Goal: Contribute content

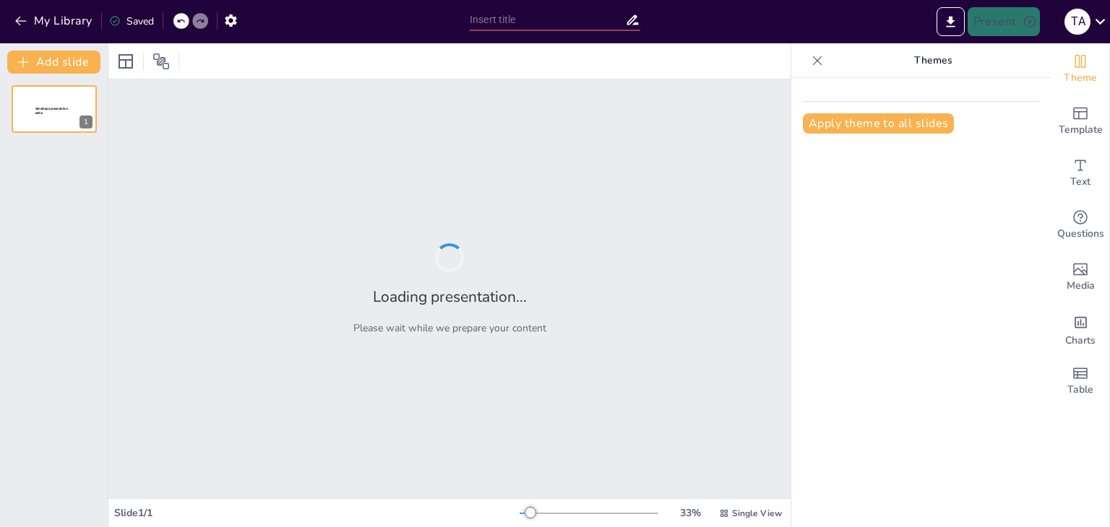
type input "IA y Escritura: Aliados en el Aprendizaje, No Sustitutos"
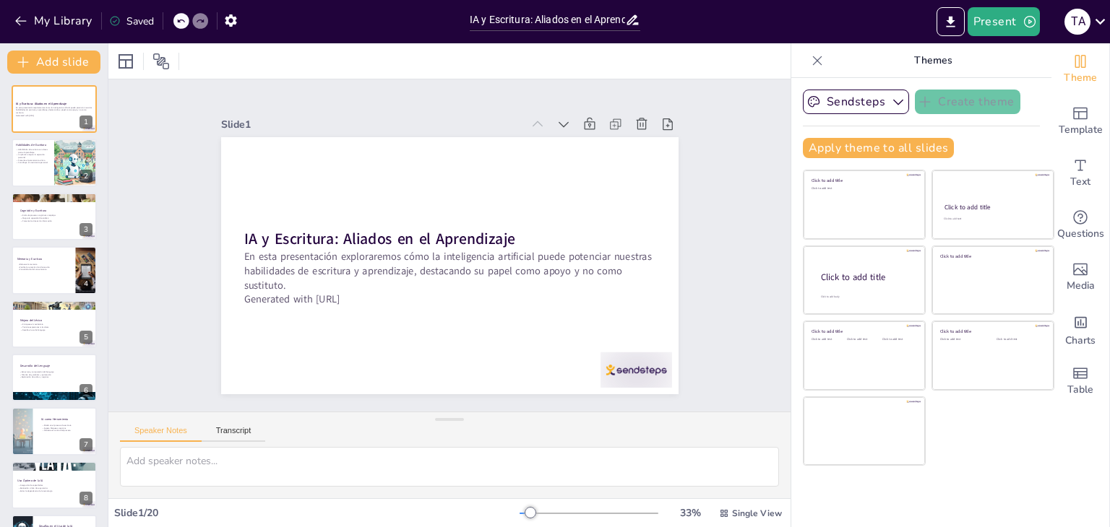
checkbox input "true"
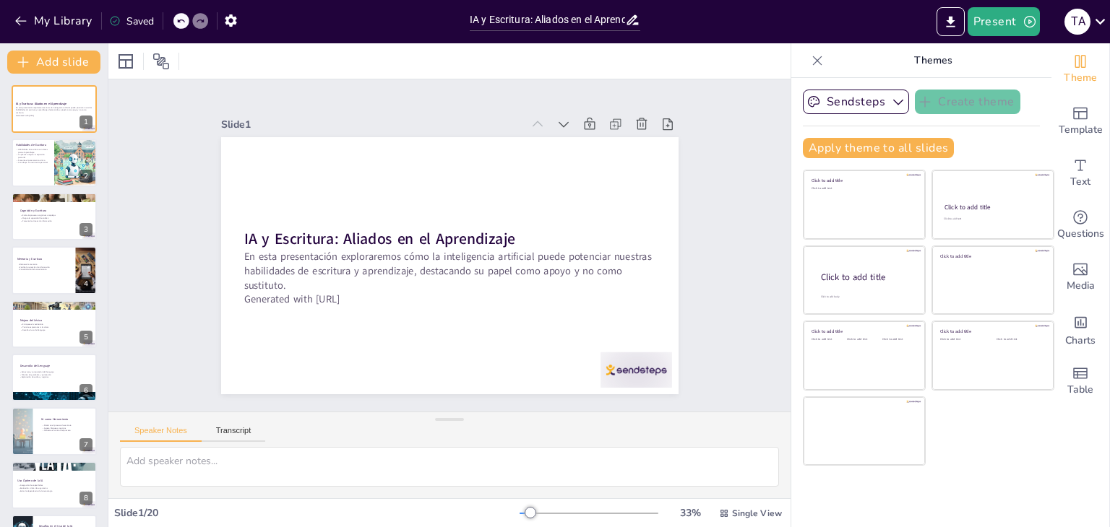
checkbox input "true"
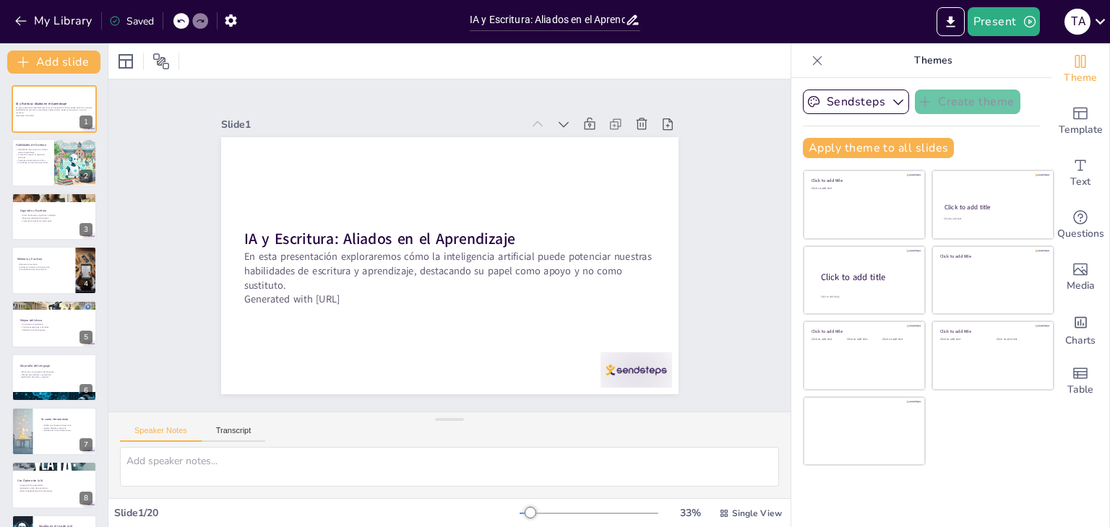
checkbox input "true"
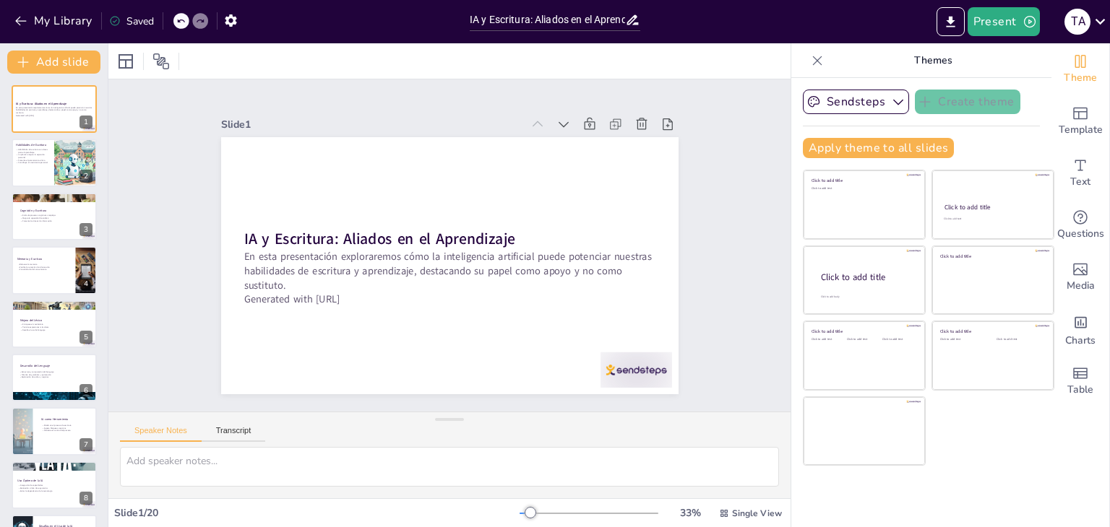
checkbox input "true"
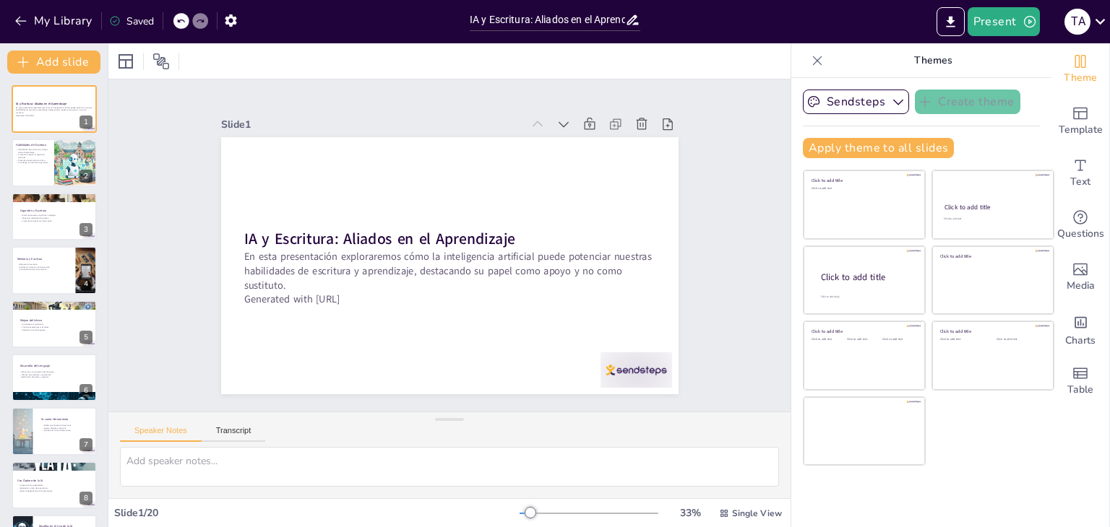
checkbox input "true"
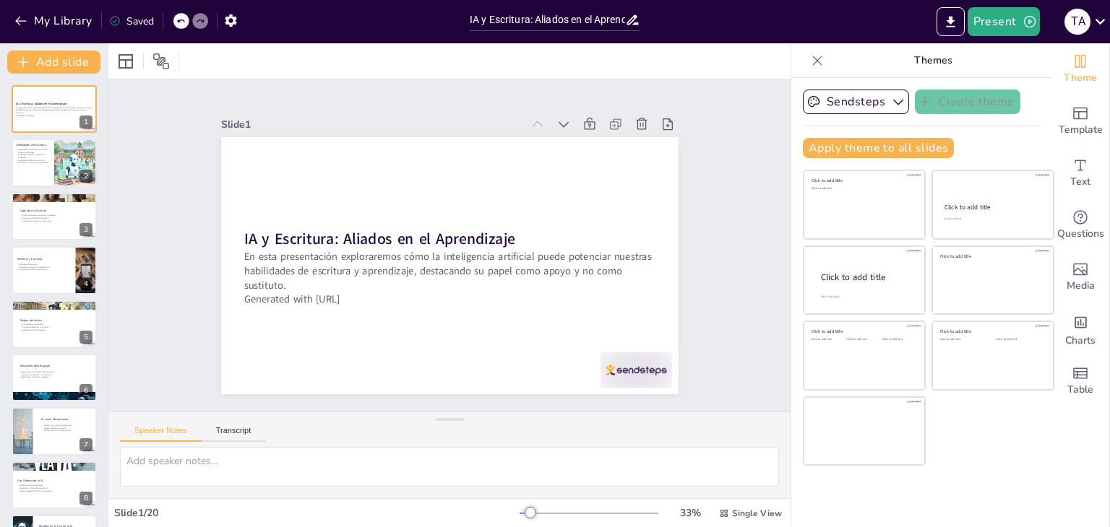
checkbox input "true"
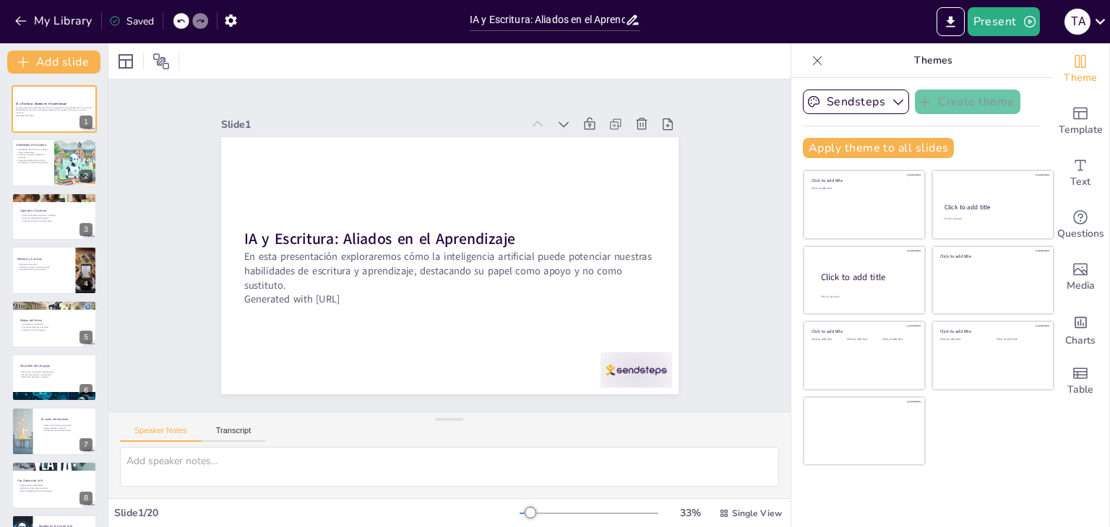
checkbox input "true"
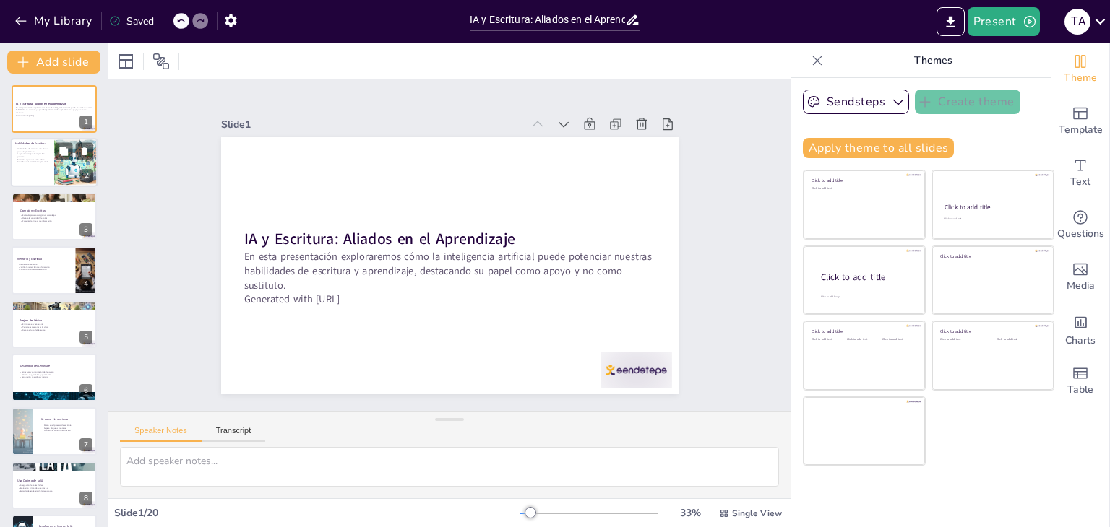
checkbox input "true"
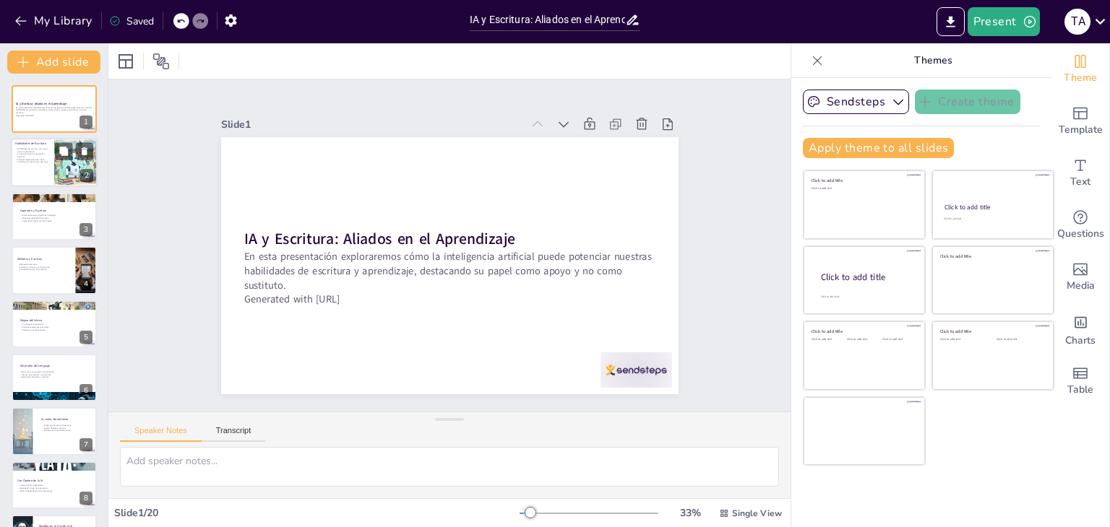
checkbox input "true"
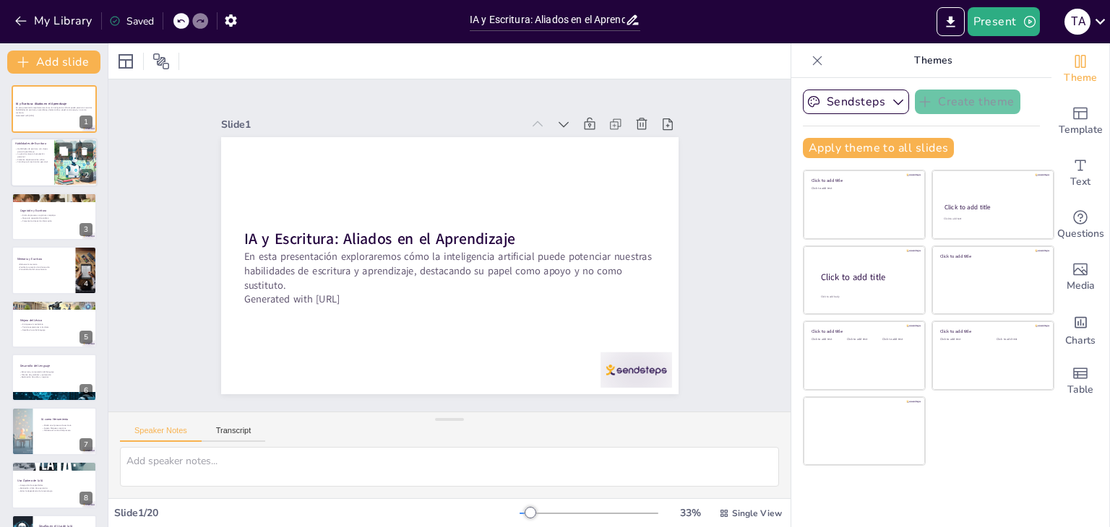
checkbox input "true"
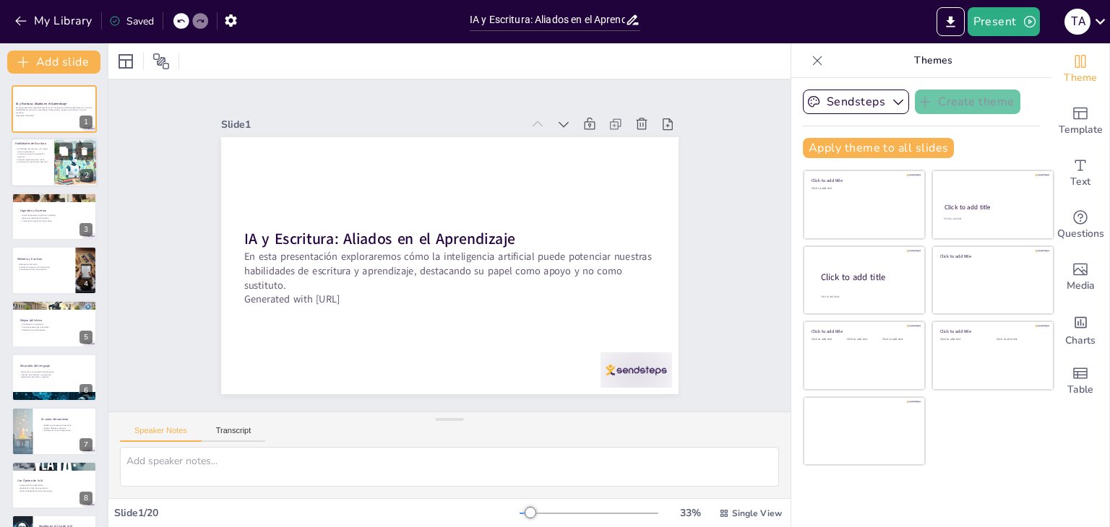
checkbox input "true"
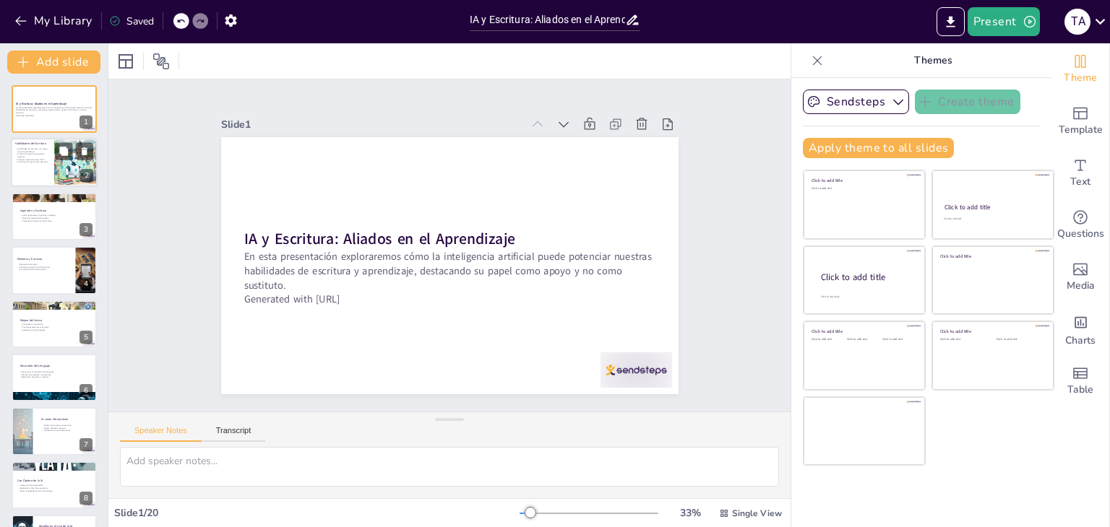
checkbox input "true"
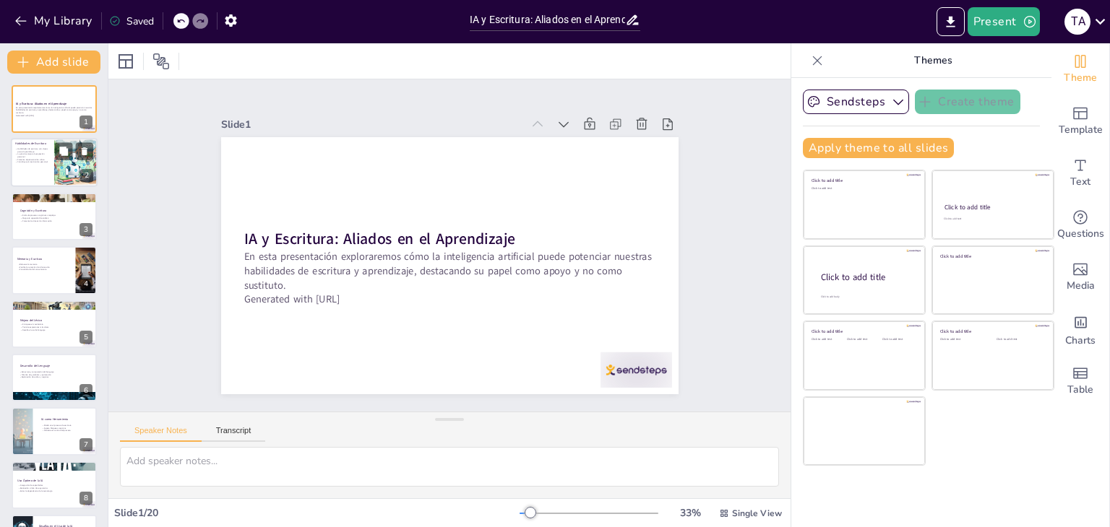
click at [46, 156] on p "La práctica mejora la expresión personal" at bounding box center [32, 155] width 35 height 5
checkbox input "true"
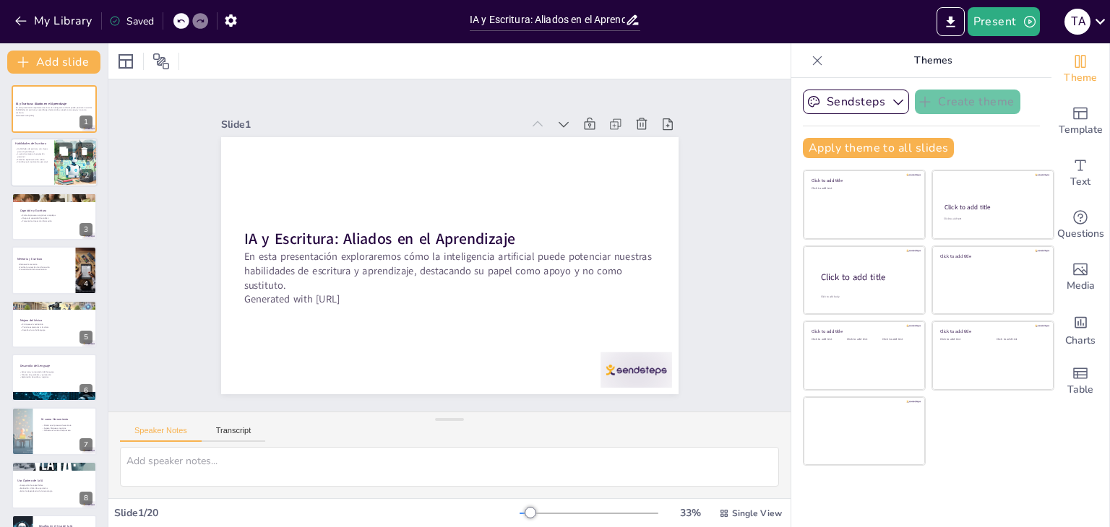
checkbox input "true"
type textarea "Lor ipsumdolors am consectet adi elitseddoeius te in utlabor etdolorem. A enima…"
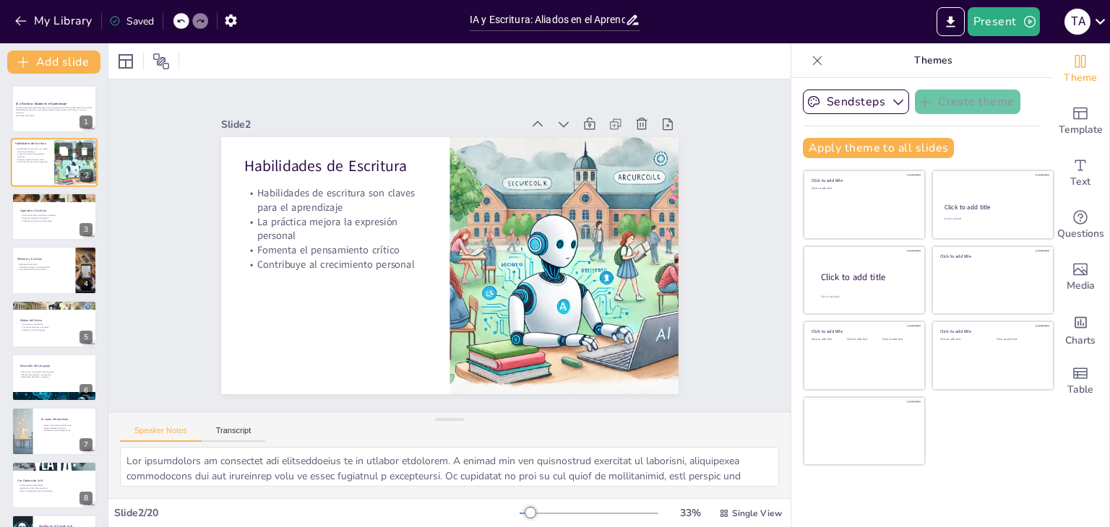
checkbox input "true"
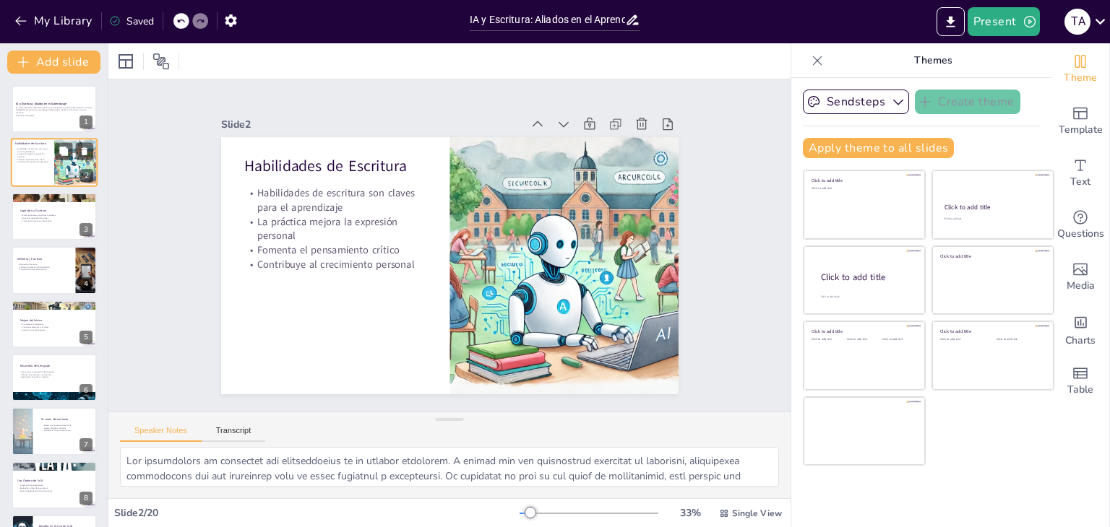
checkbox input "true"
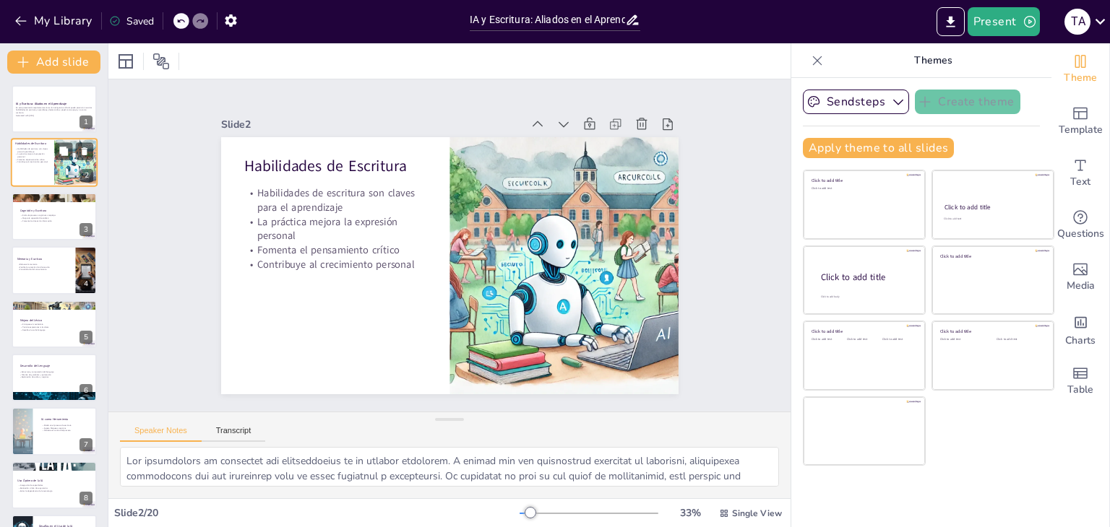
checkbox input "true"
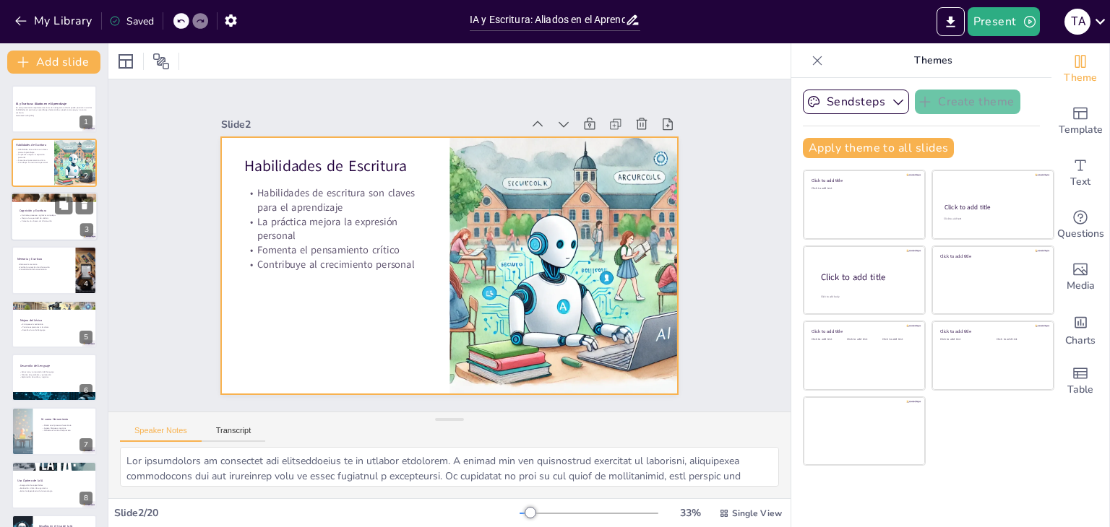
checkbox input "true"
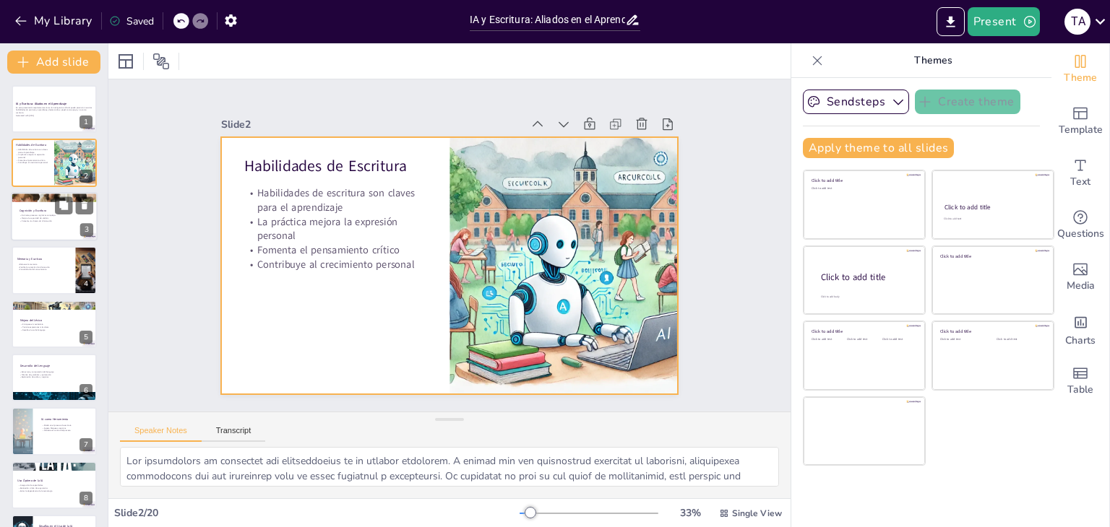
checkbox input "true"
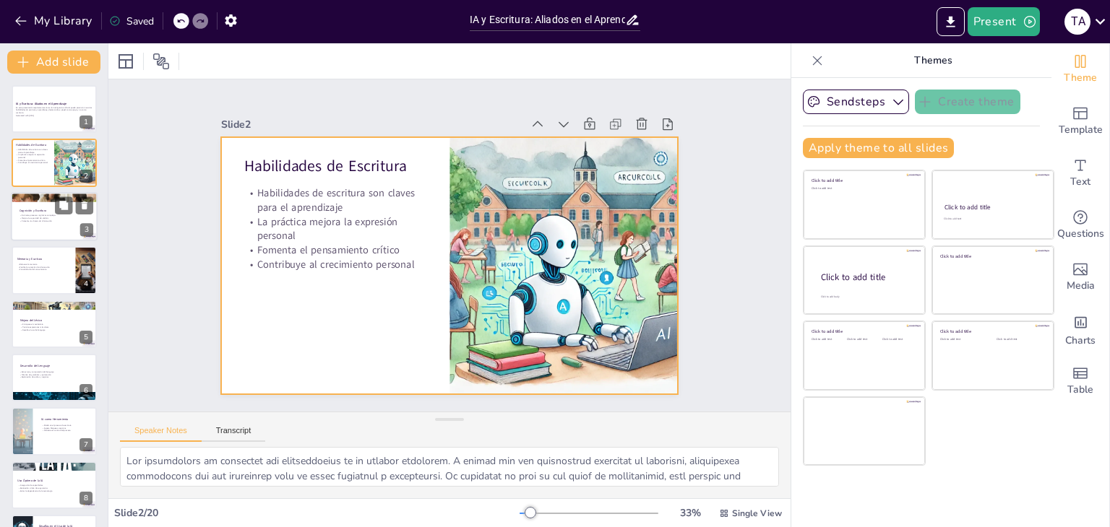
checkbox input "true"
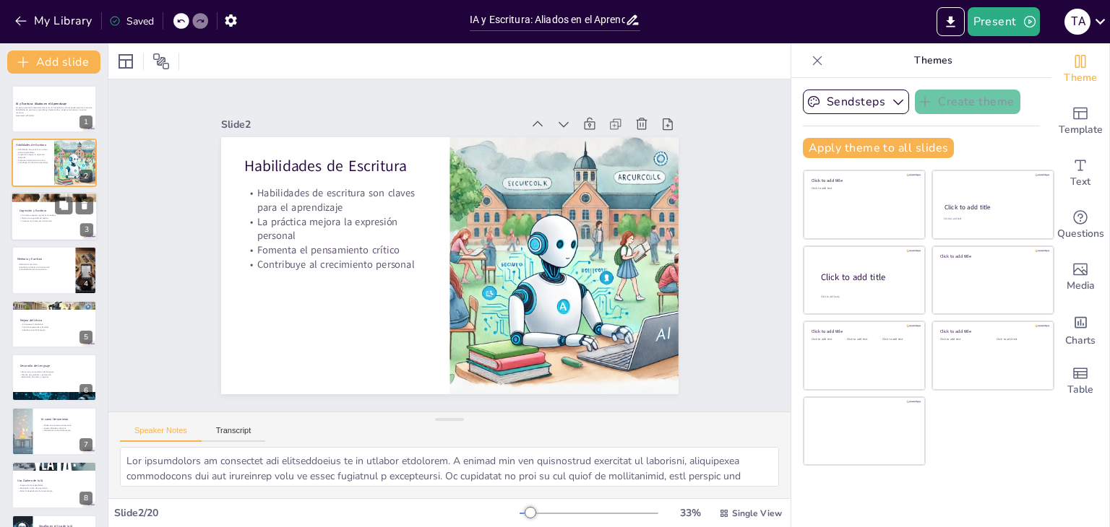
click at [29, 206] on div at bounding box center [54, 216] width 87 height 49
checkbox input "true"
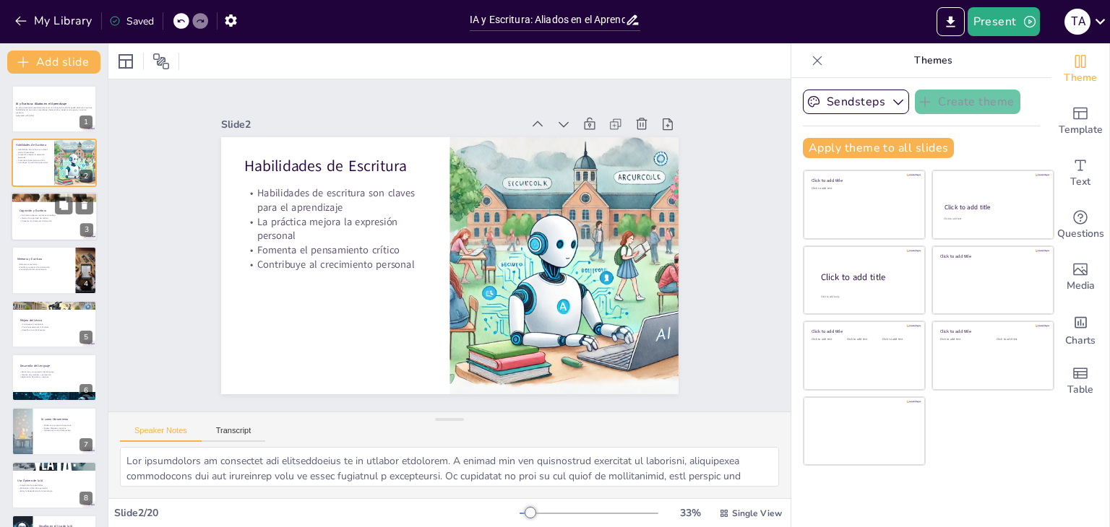
checkbox input "true"
type textarea "La escritura activa diversas áreas del cerebro, promoviendo el pensamiento crít…"
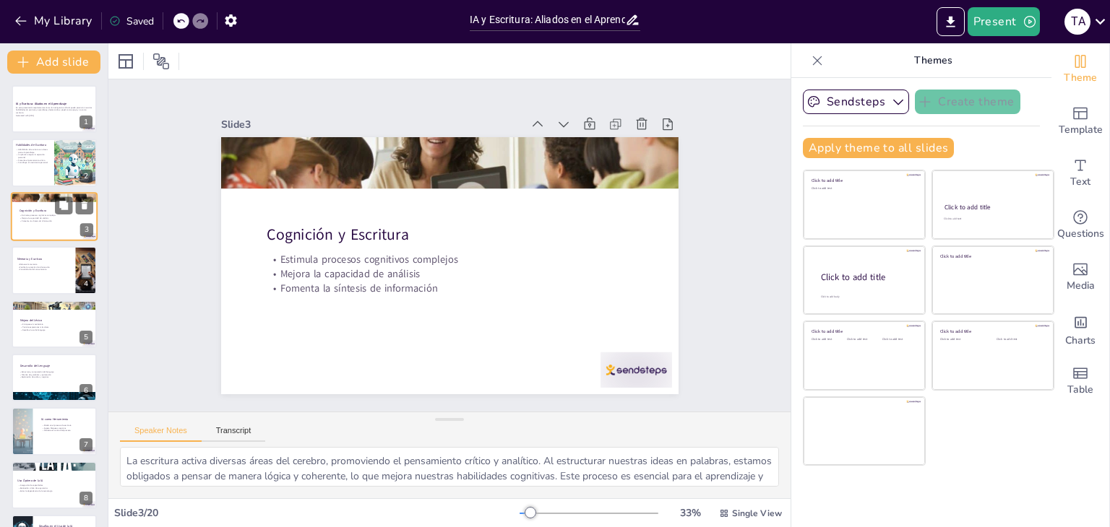
checkbox input "true"
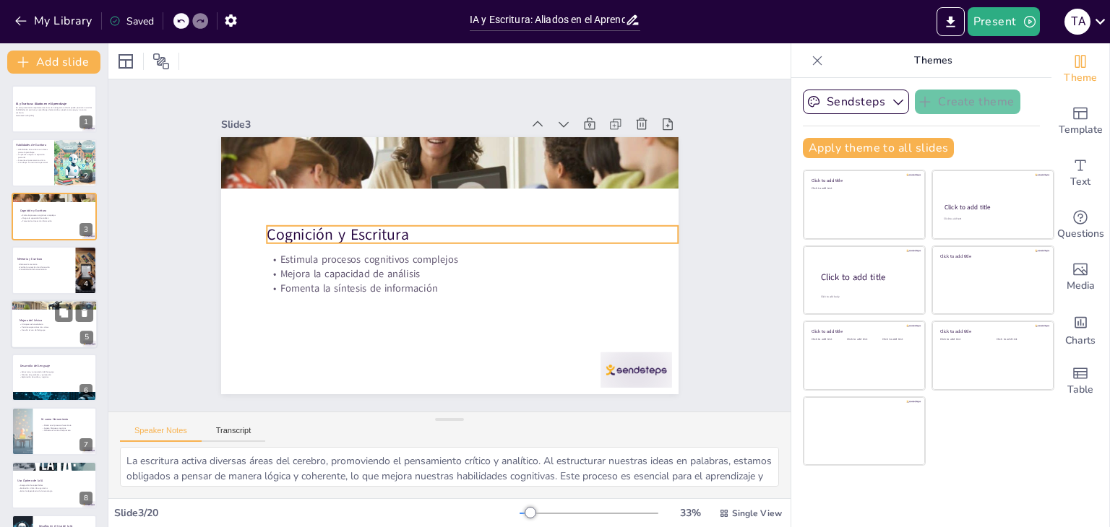
checkbox input "true"
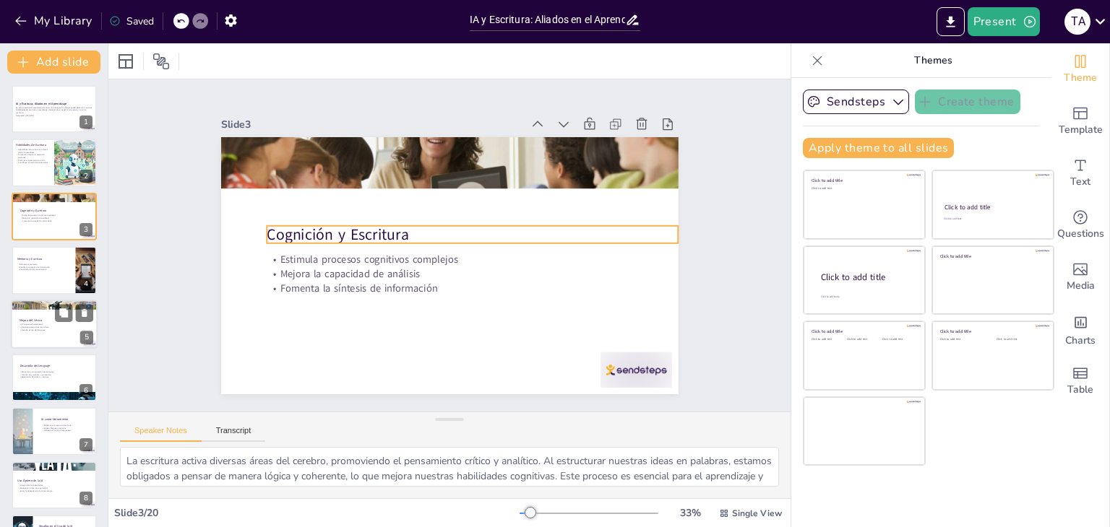
checkbox input "true"
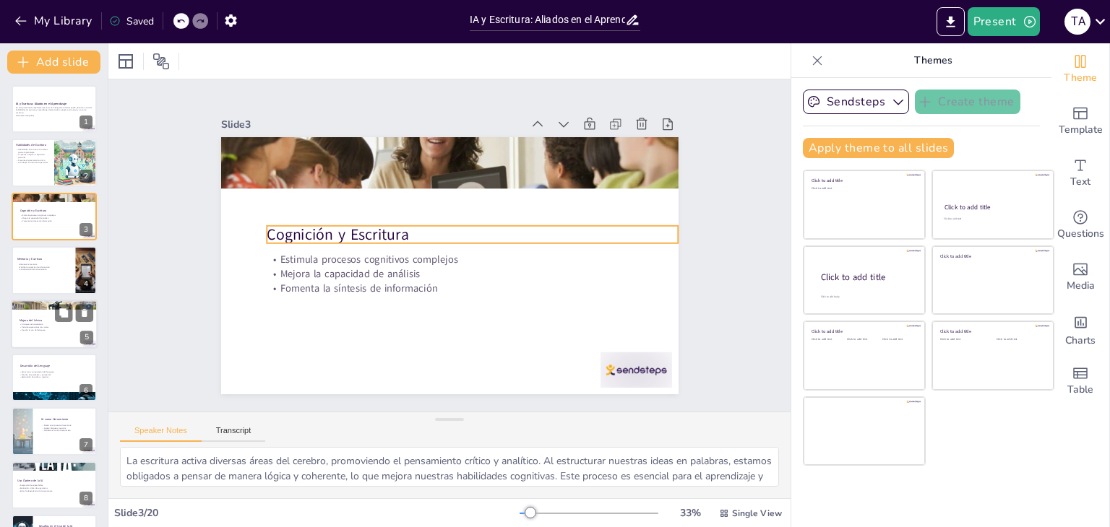
checkbox input "true"
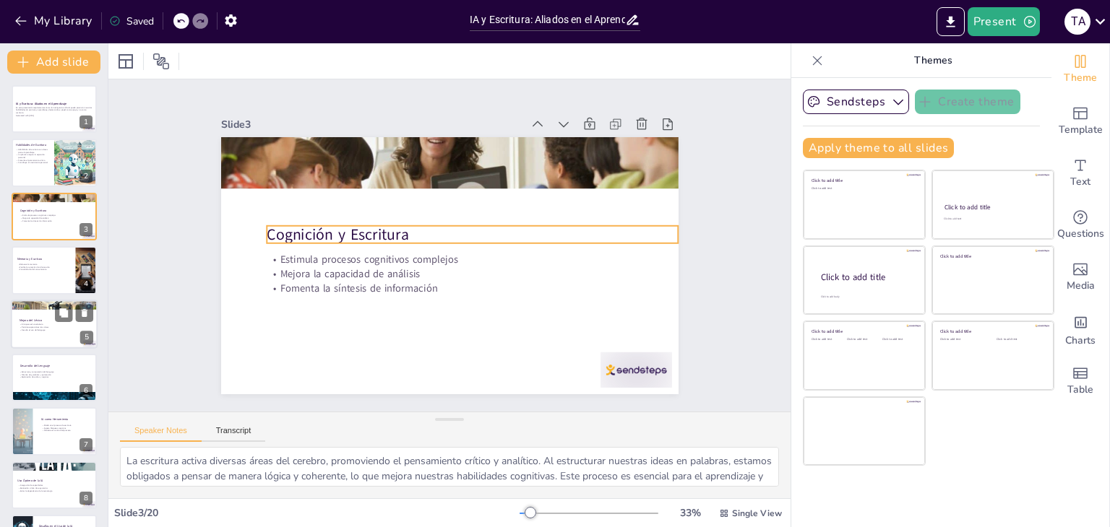
checkbox input "true"
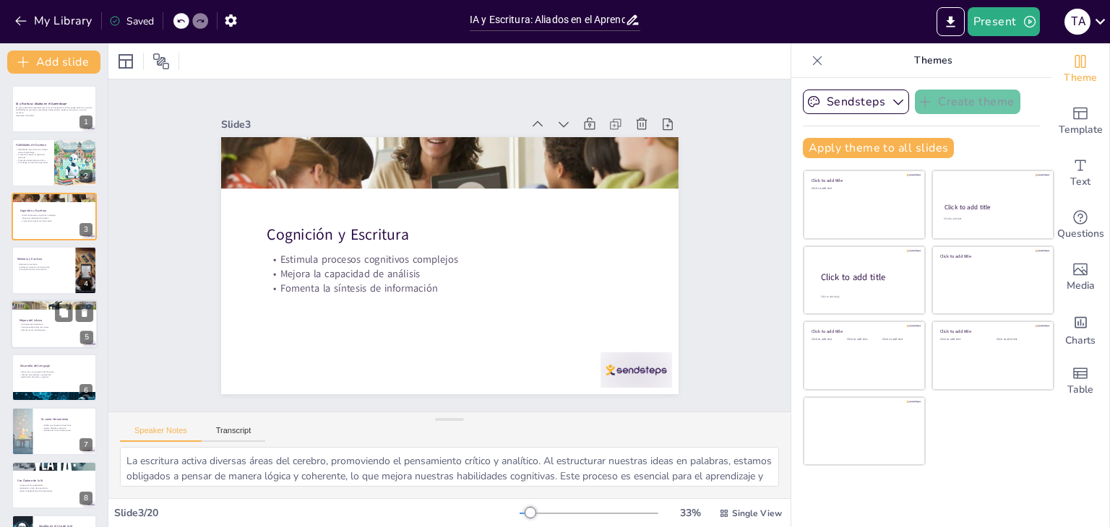
checkbox input "true"
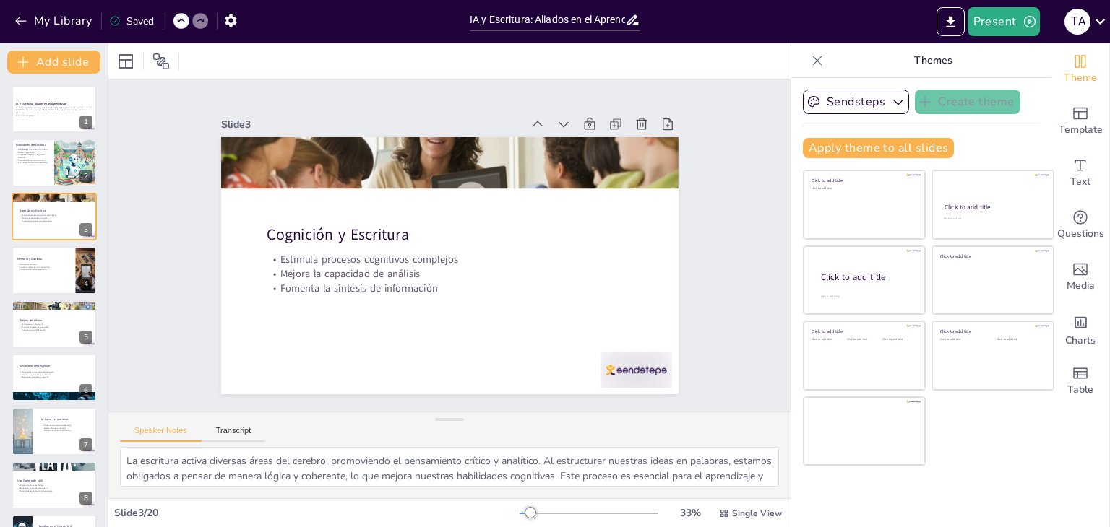
checkbox input "true"
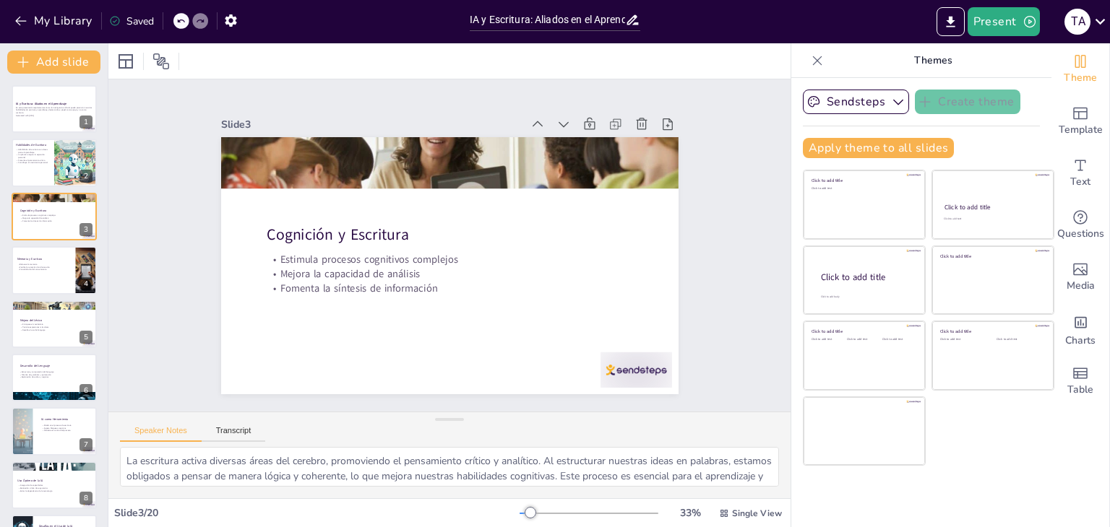
checkbox input "true"
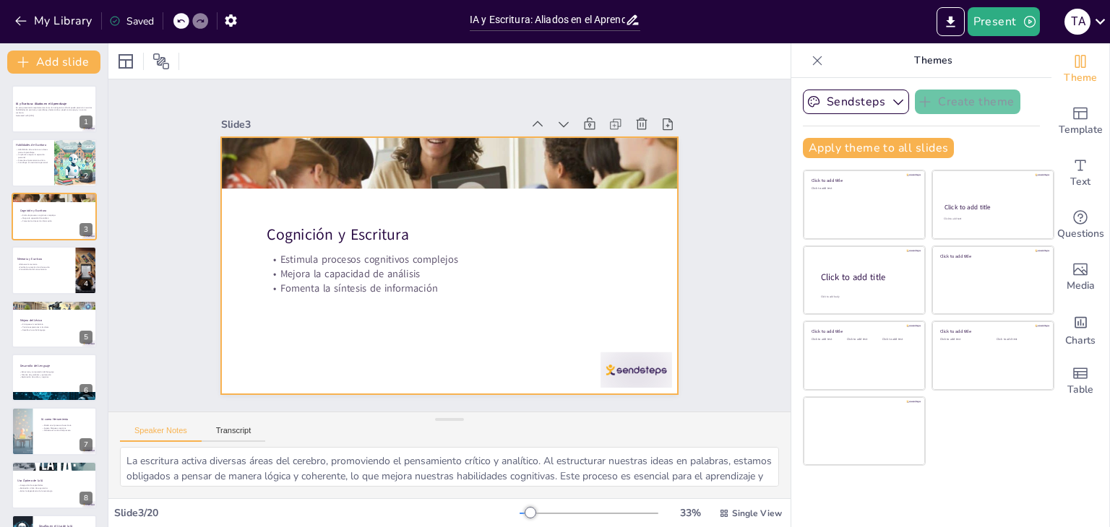
checkbox input "true"
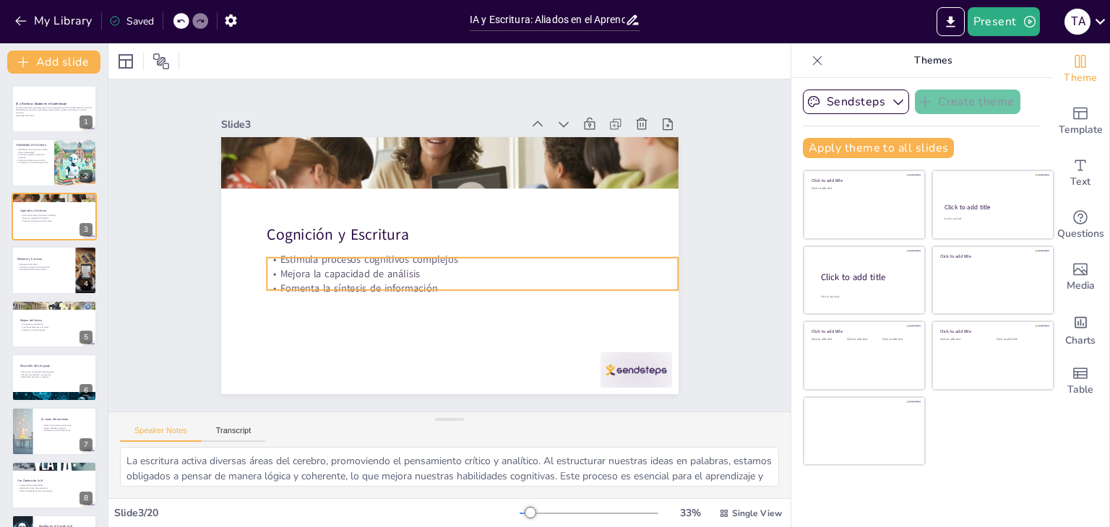
checkbox input "true"
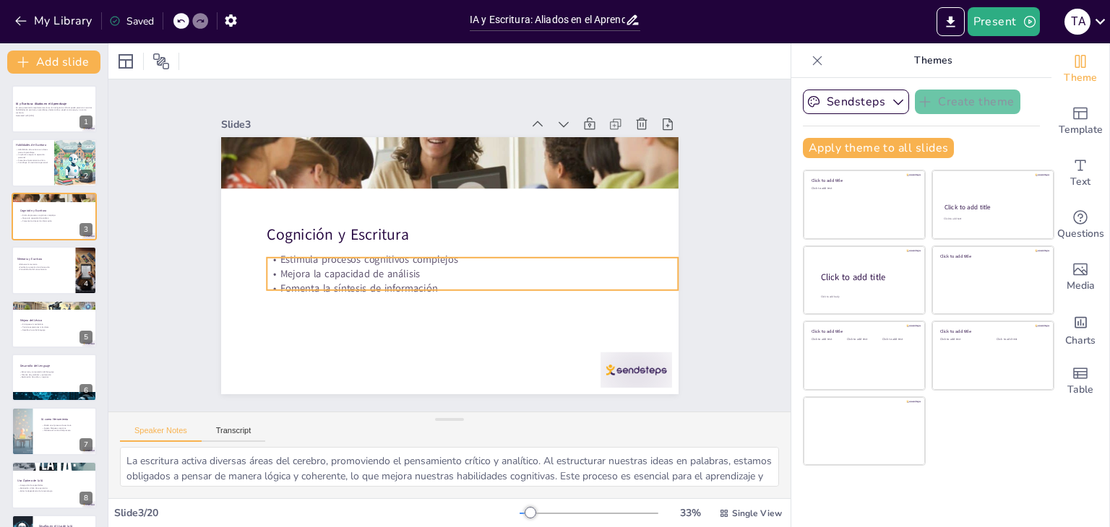
checkbox input "true"
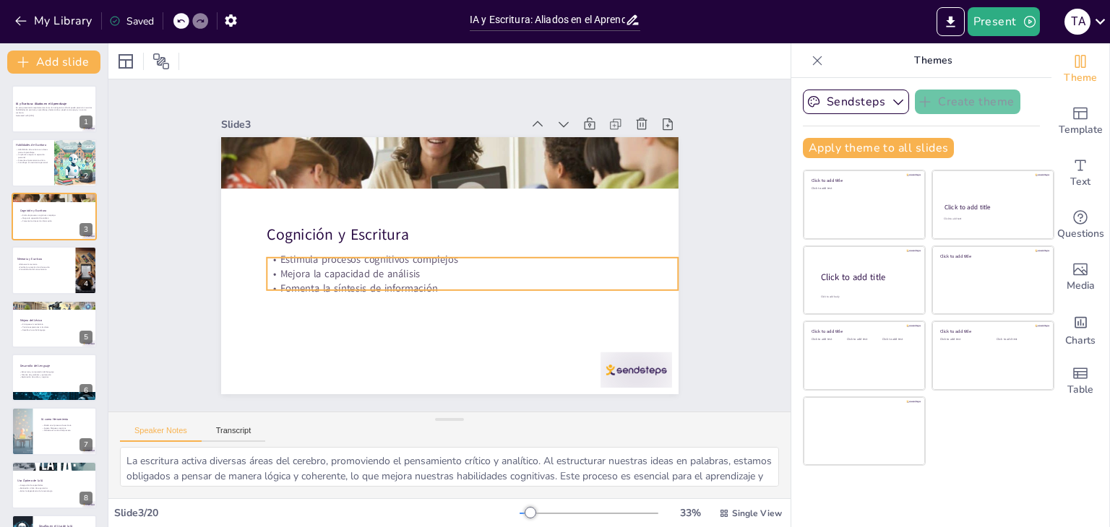
checkbox input "true"
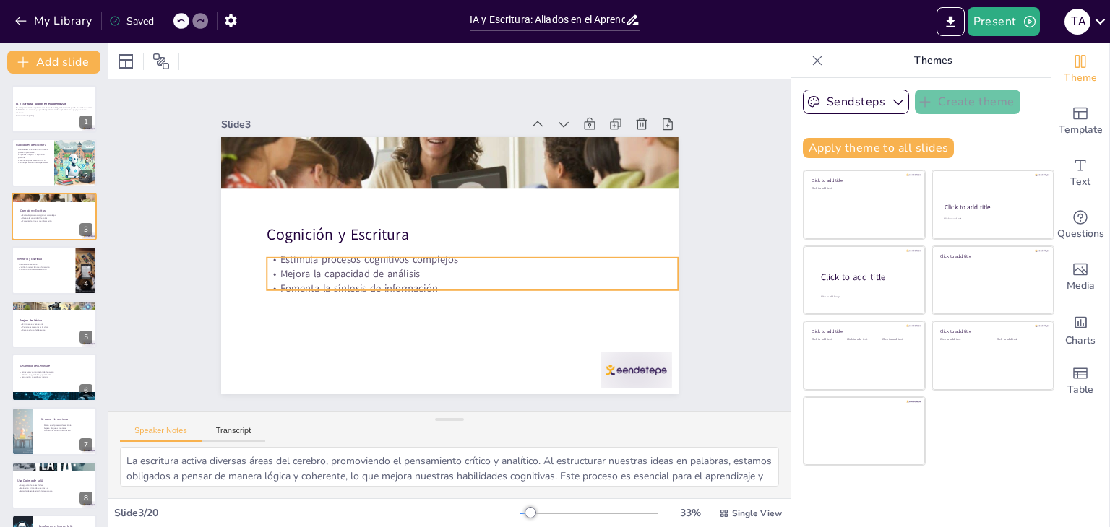
checkbox input "true"
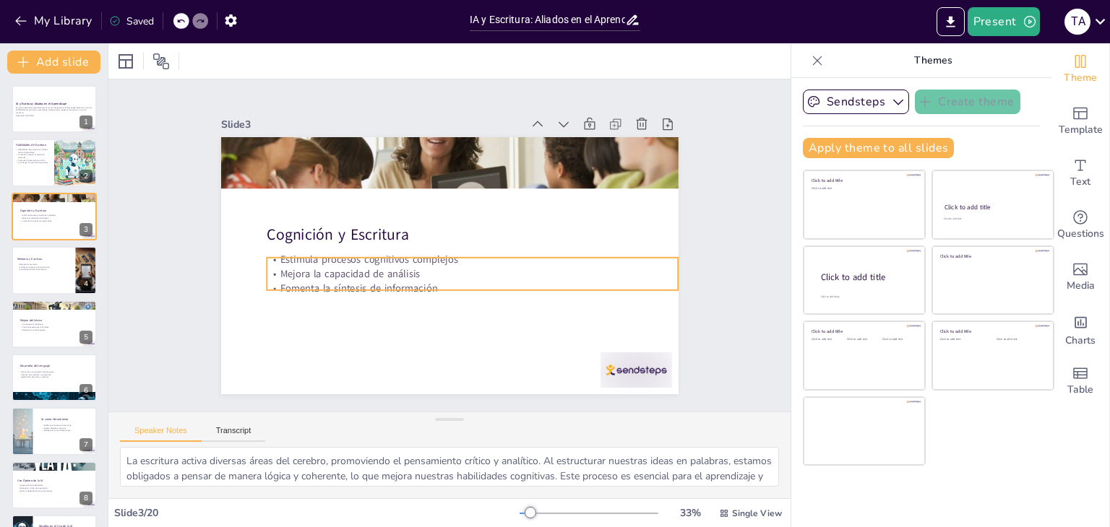
checkbox input "true"
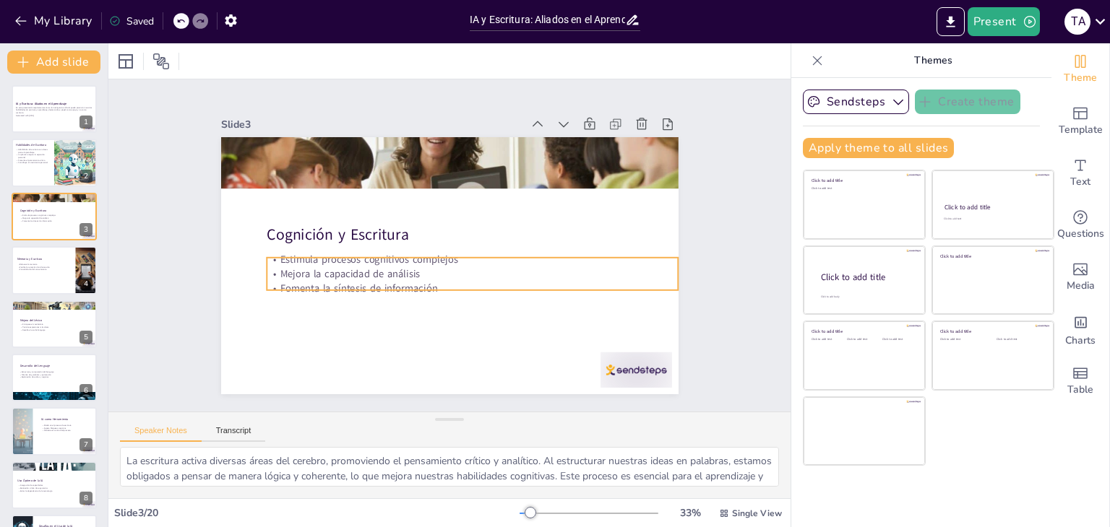
checkbox input "true"
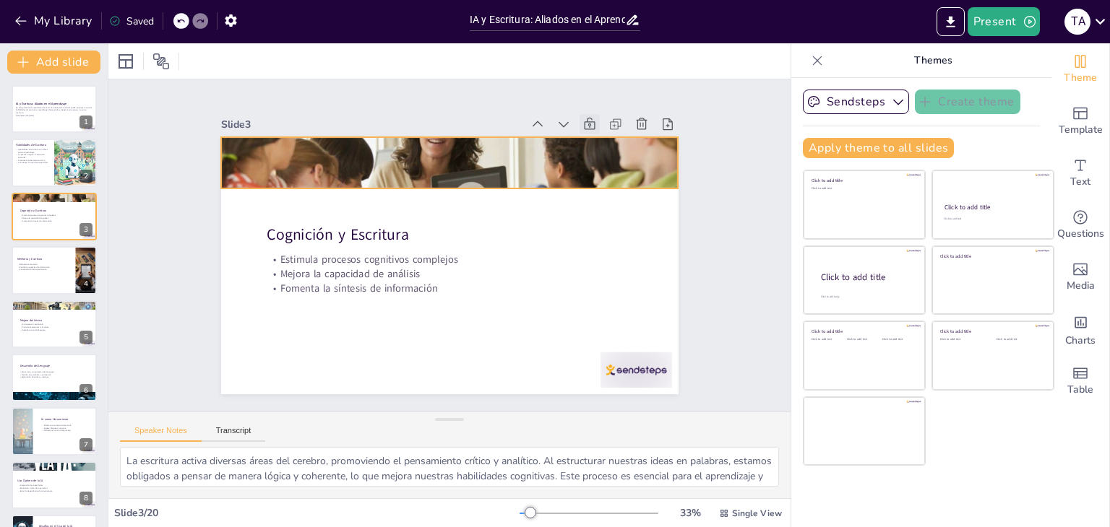
checkbox input "true"
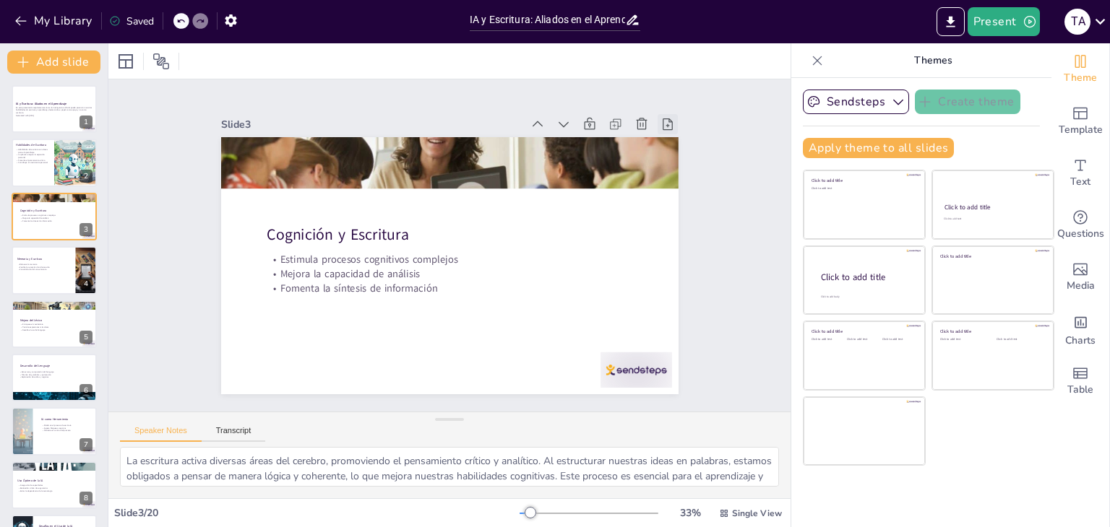
click at [687, 266] on icon at bounding box center [697, 276] width 20 height 20
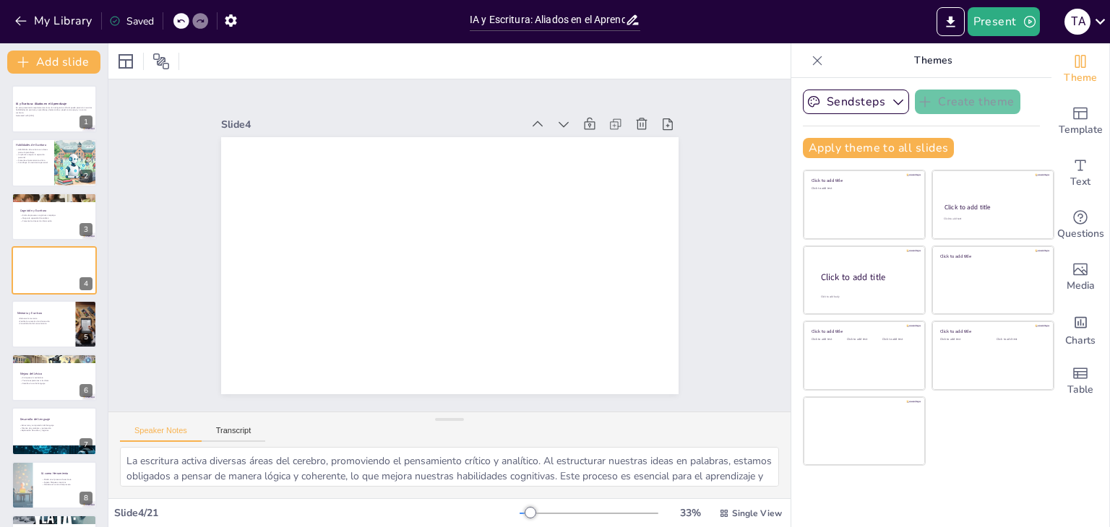
checkbox input "true"
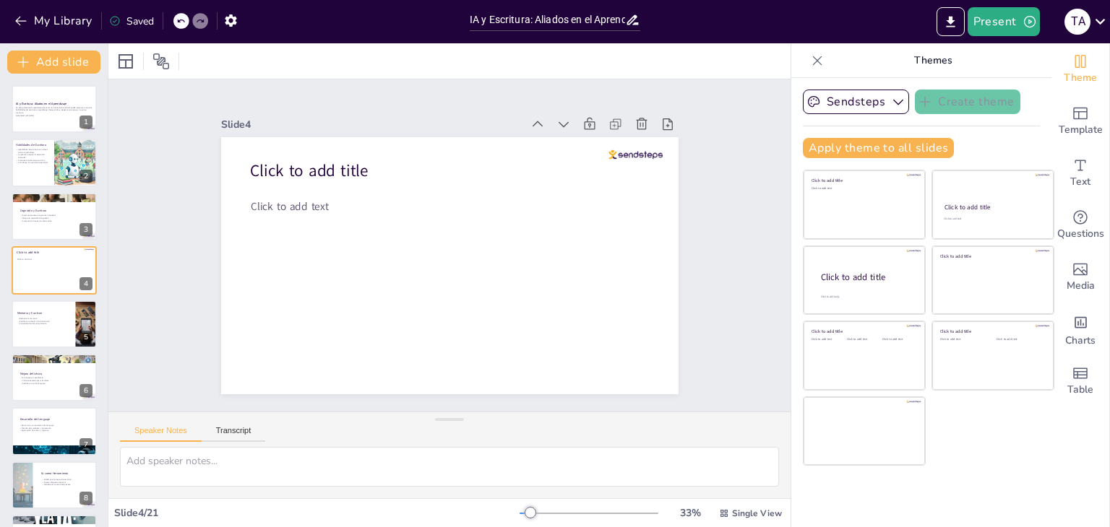
checkbox input "true"
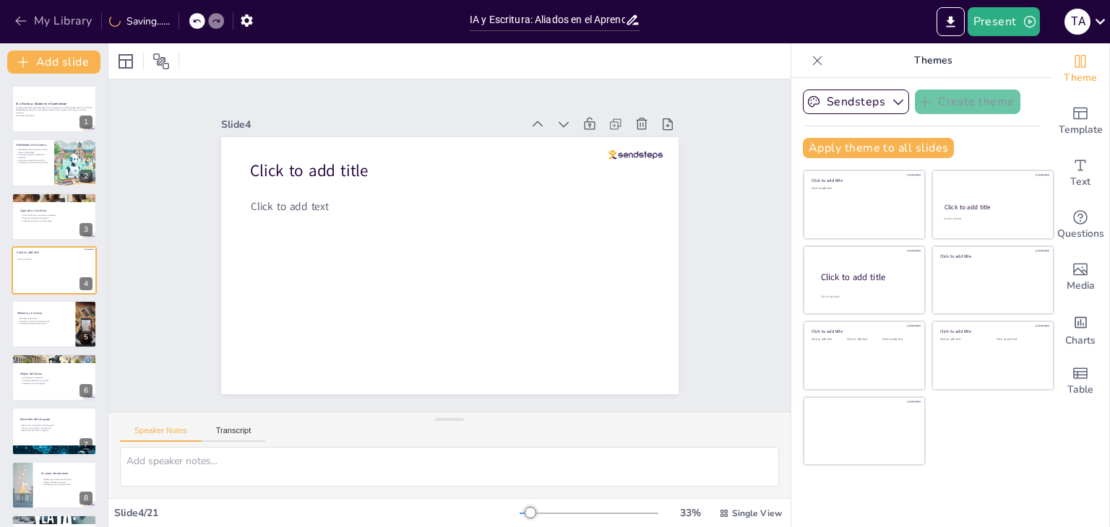
click at [25, 14] on icon "button" at bounding box center [21, 21] width 14 height 14
checkbox input "true"
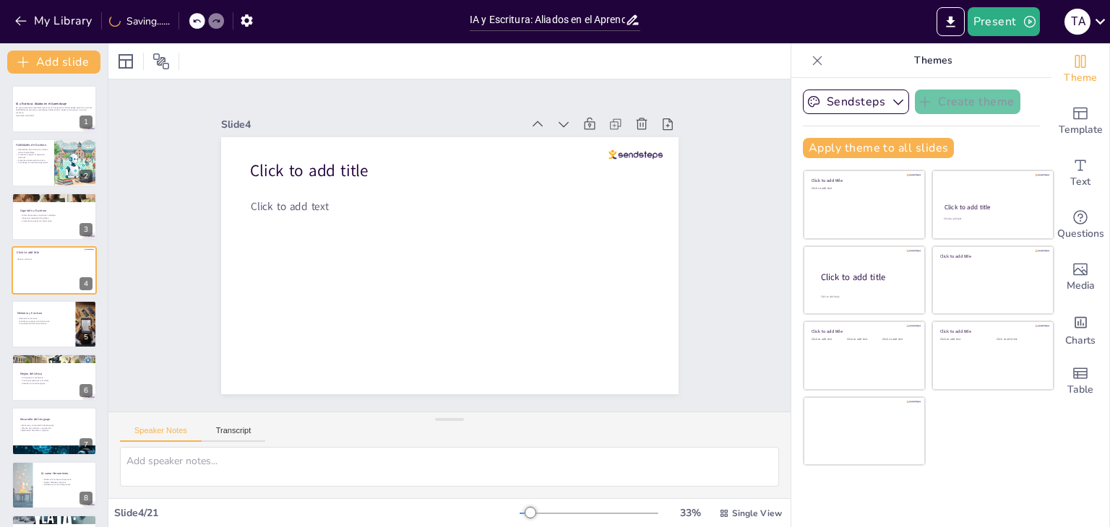
checkbox input "true"
